Goal: Task Accomplishment & Management: Use online tool/utility

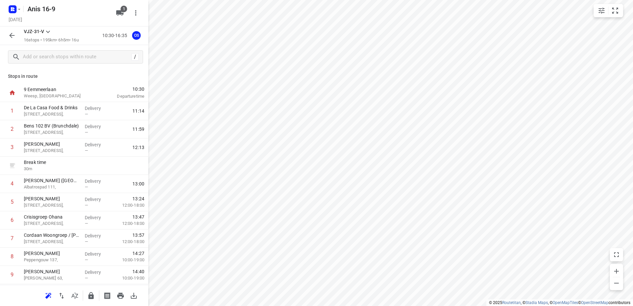
click at [9, 31] on button "button" at bounding box center [11, 35] width 13 height 13
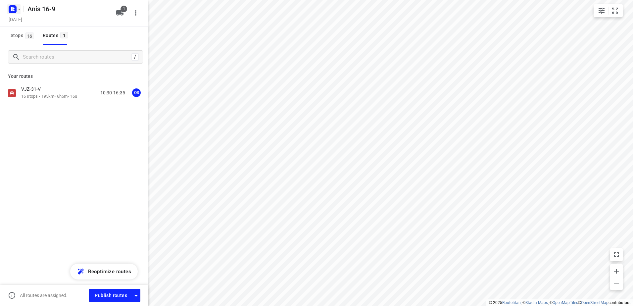
click at [15, 5] on rect "button" at bounding box center [13, 9] width 8 height 8
click at [57, 33] on div "​" at bounding box center [66, 42] width 119 height 21
click at [58, 25] on p "Back to projects" at bounding box center [40, 24] width 37 height 8
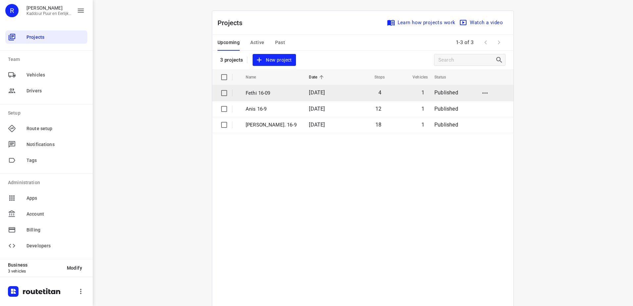
click at [292, 92] on td "Fethi 16-09" at bounding box center [271, 93] width 65 height 16
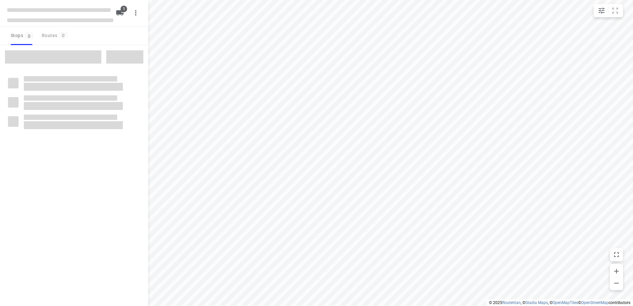
type input "distance"
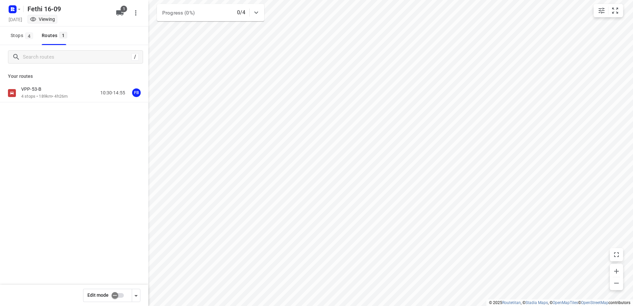
click at [58, 88] on div "VPP-53-B" at bounding box center [44, 89] width 46 height 7
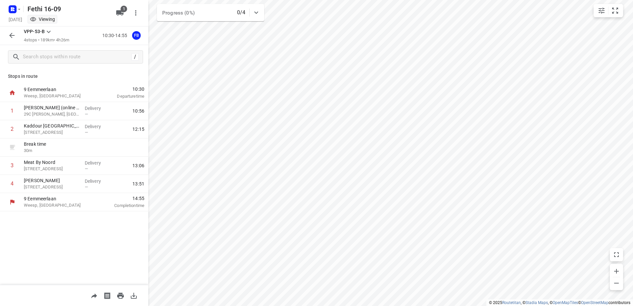
click at [13, 34] on icon "button" at bounding box center [12, 35] width 8 height 8
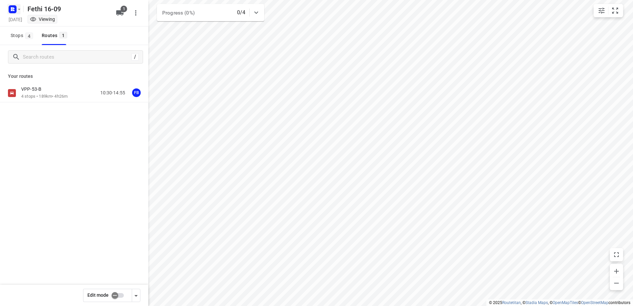
click at [14, 6] on rect "button" at bounding box center [13, 9] width 8 height 8
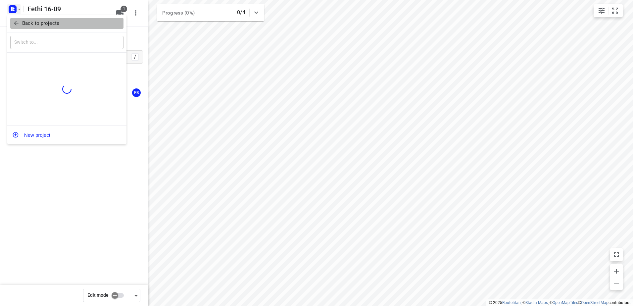
click at [49, 25] on p "Back to projects" at bounding box center [40, 24] width 37 height 8
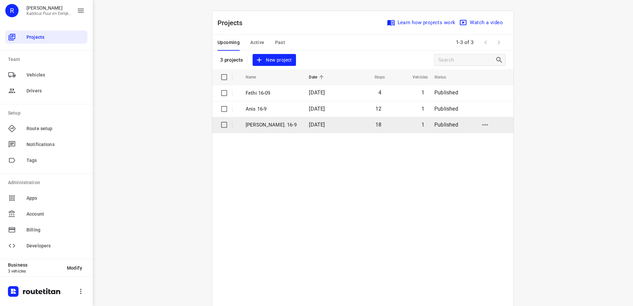
click at [293, 127] on td "[PERSON_NAME]. 16-9" at bounding box center [271, 125] width 65 height 16
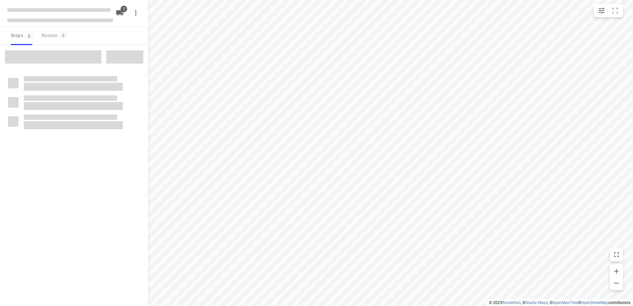
type input "distance"
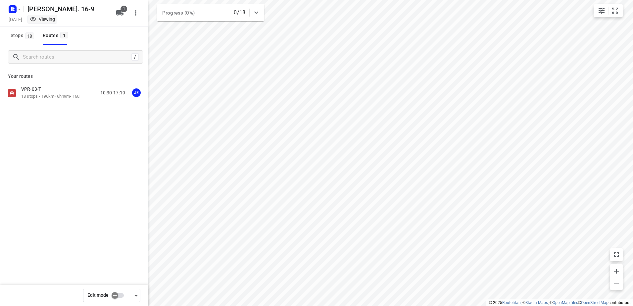
click at [58, 92] on div "VPR-03-T" at bounding box center [50, 89] width 58 height 7
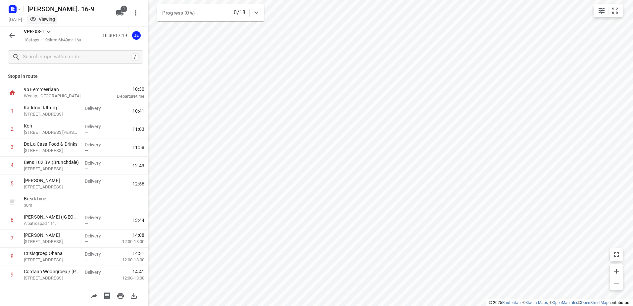
click at [16, 33] on button "button" at bounding box center [11, 35] width 13 height 13
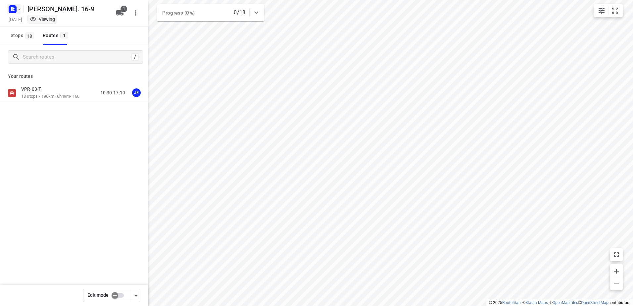
click at [11, 13] on rect "button" at bounding box center [13, 9] width 8 height 8
click at [28, 22] on p "Back to projects" at bounding box center [40, 24] width 37 height 8
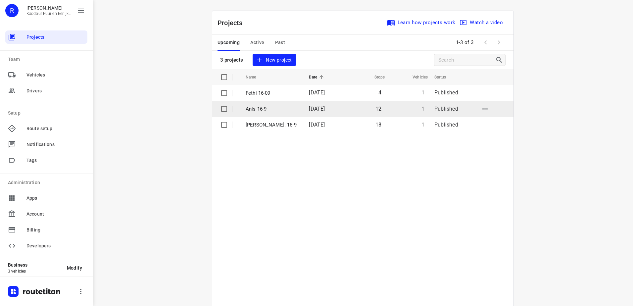
click at [274, 105] on p "Anis 16-9" at bounding box center [272, 109] width 53 height 8
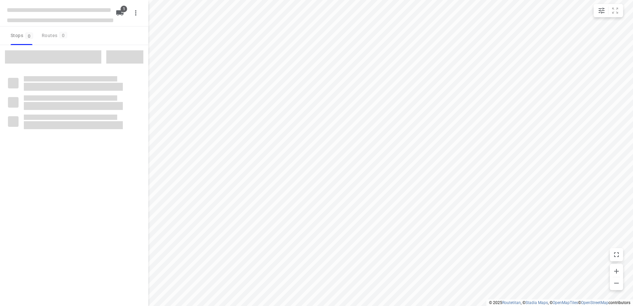
type input "distance"
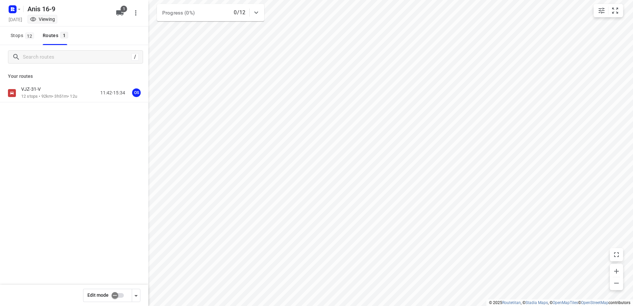
click at [53, 95] on p "12 stops • 92km • 3h51m • 12u" at bounding box center [49, 96] width 56 height 6
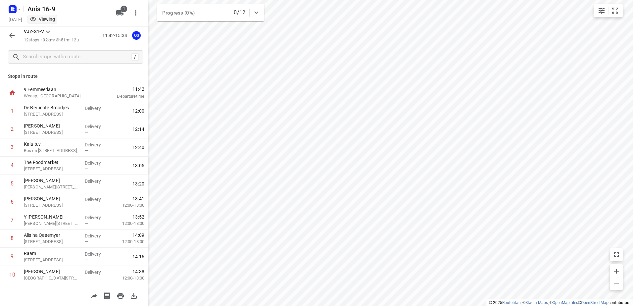
click at [15, 35] on icon "button" at bounding box center [12, 35] width 8 height 8
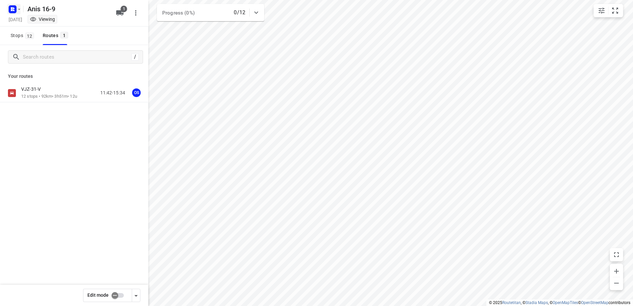
click at [11, 9] on rect "button" at bounding box center [13, 9] width 8 height 8
click at [25, 24] on p "Back to projects" at bounding box center [40, 24] width 37 height 8
